Goal: Task Accomplishment & Management: Manage account settings

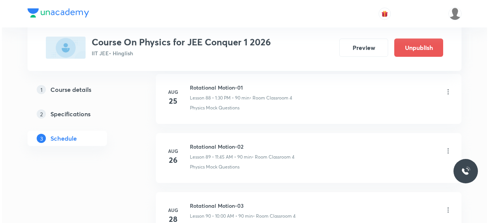
scroll to position [5809, 0]
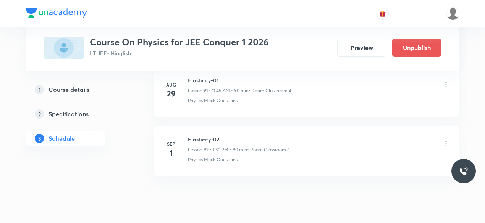
click at [446, 142] on icon at bounding box center [446, 144] width 1 height 5
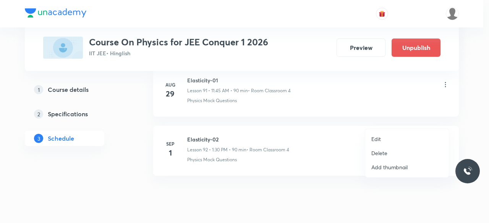
click at [379, 139] on p "Edit" at bounding box center [376, 139] width 10 height 8
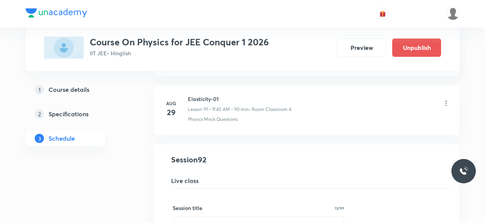
scroll to position [5435, 0]
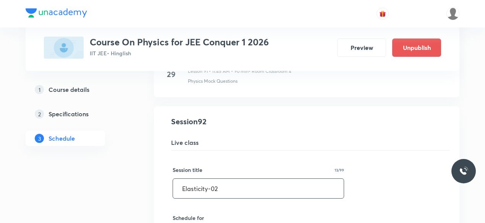
drag, startPoint x: 183, startPoint y: 165, endPoint x: 224, endPoint y: 166, distance: 41.2
click at [224, 179] on input "Elasticity-02" at bounding box center [258, 188] width 171 height 19
paste input "thermal properties of matter"
click at [183, 179] on input "thermal properties of matter" at bounding box center [258, 188] width 171 height 19
click at [271, 179] on input "Thermal properties of matter" at bounding box center [258, 188] width 171 height 19
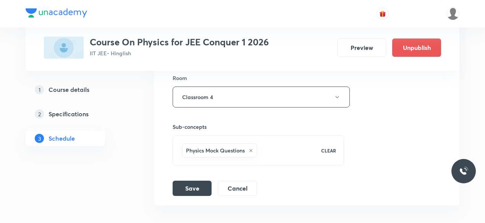
scroll to position [5740, 0]
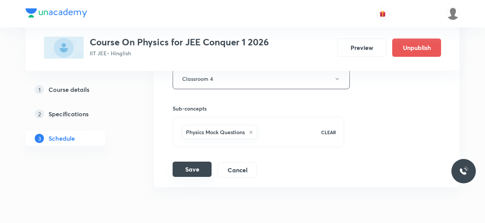
type input "Thermal properties of matter-01"
click at [184, 162] on button "Save" at bounding box center [192, 169] width 39 height 15
